Goal: Find specific page/section: Find specific page/section

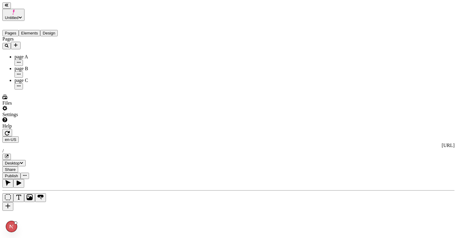
click at [24, 179] on button "button" at bounding box center [18, 183] width 11 height 9
click at [31, 54] on div "page A" at bounding box center [45, 56] width 60 height 5
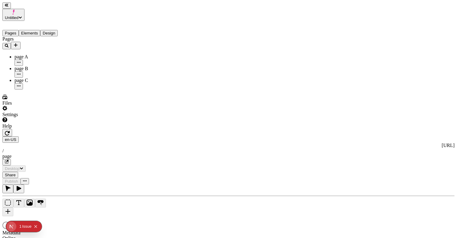
type input "/page"
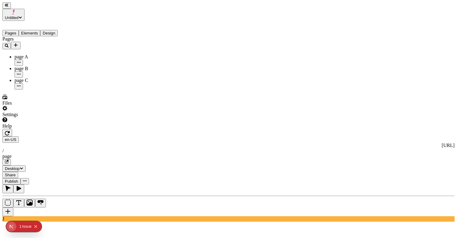
click at [38, 78] on div "page C" at bounding box center [45, 80] width 60 height 5
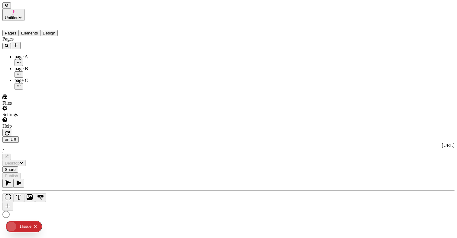
type input "/"
